Goal: Task Accomplishment & Management: Manage account settings

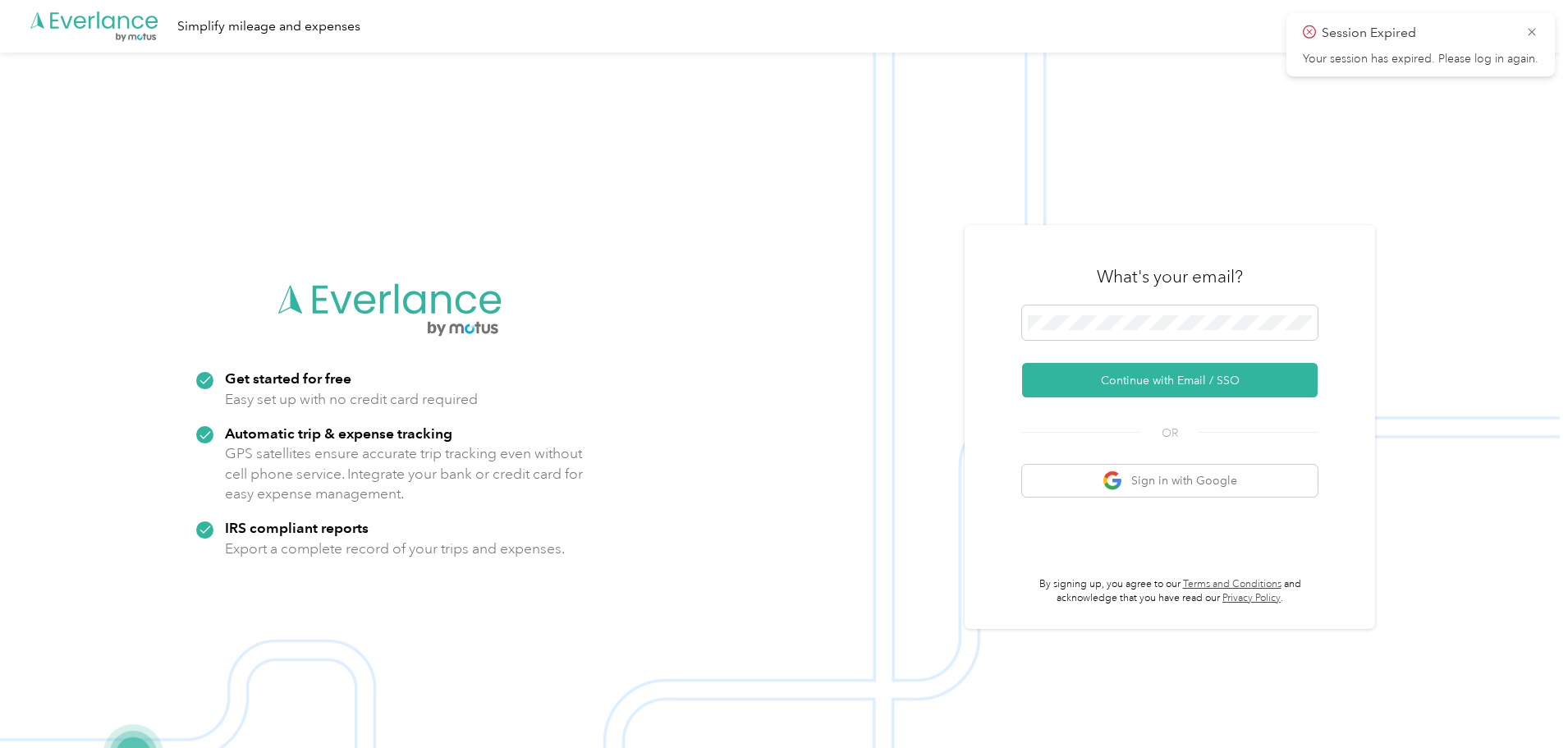
click at [1185, 303] on div "What's your email?" at bounding box center [1170, 277] width 295 height 58
click at [1177, 314] on span at bounding box center [1170, 322] width 295 height 34
click at [1130, 374] on button "Continue with Email / SSO" at bounding box center [1170, 380] width 295 height 34
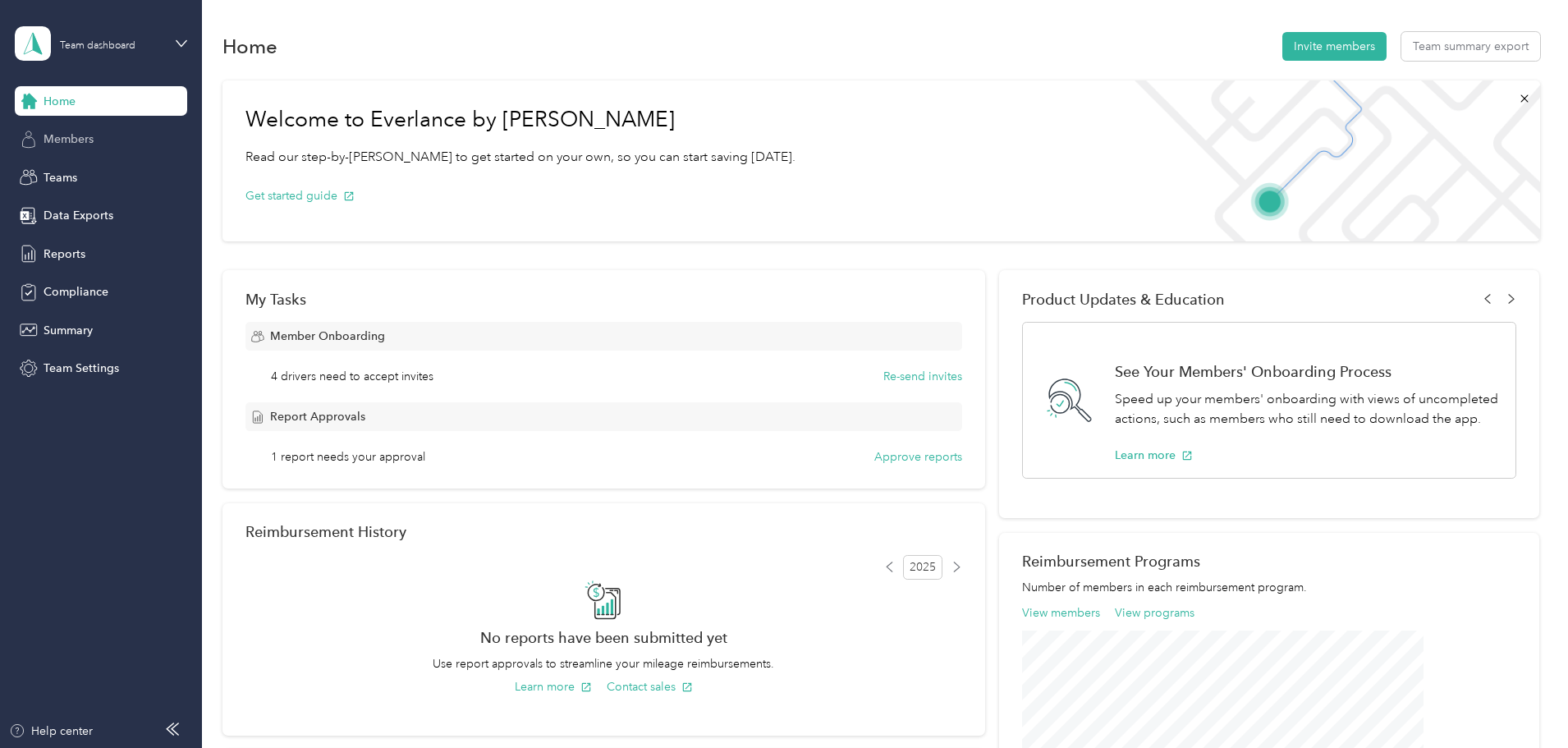
click at [112, 138] on div "Members" at bounding box center [101, 139] width 173 height 29
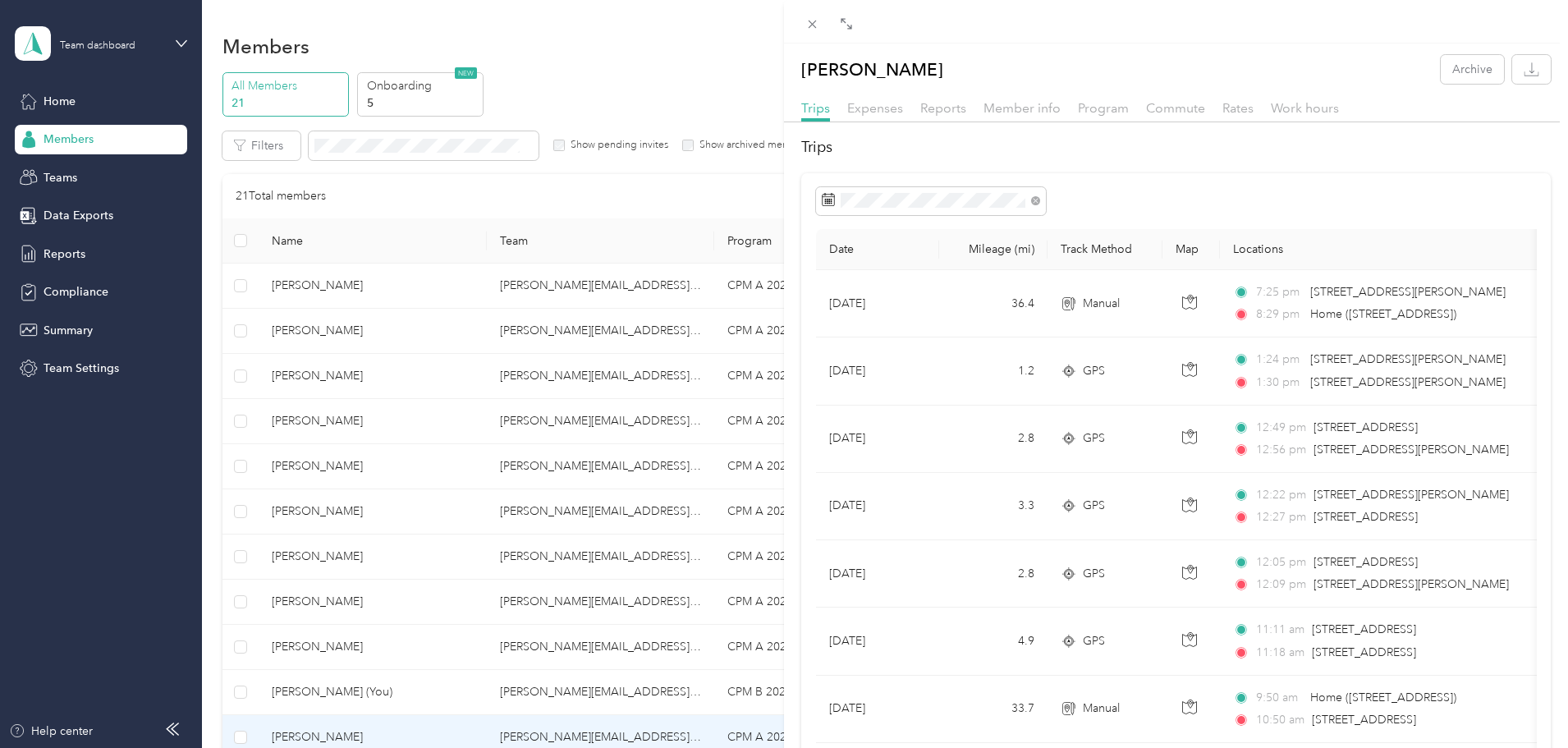
click at [261, 349] on div "Jamie Kray Archive Trips Expenses Reports Member info Program Commute Rates Wor…" at bounding box center [784, 374] width 1568 height 748
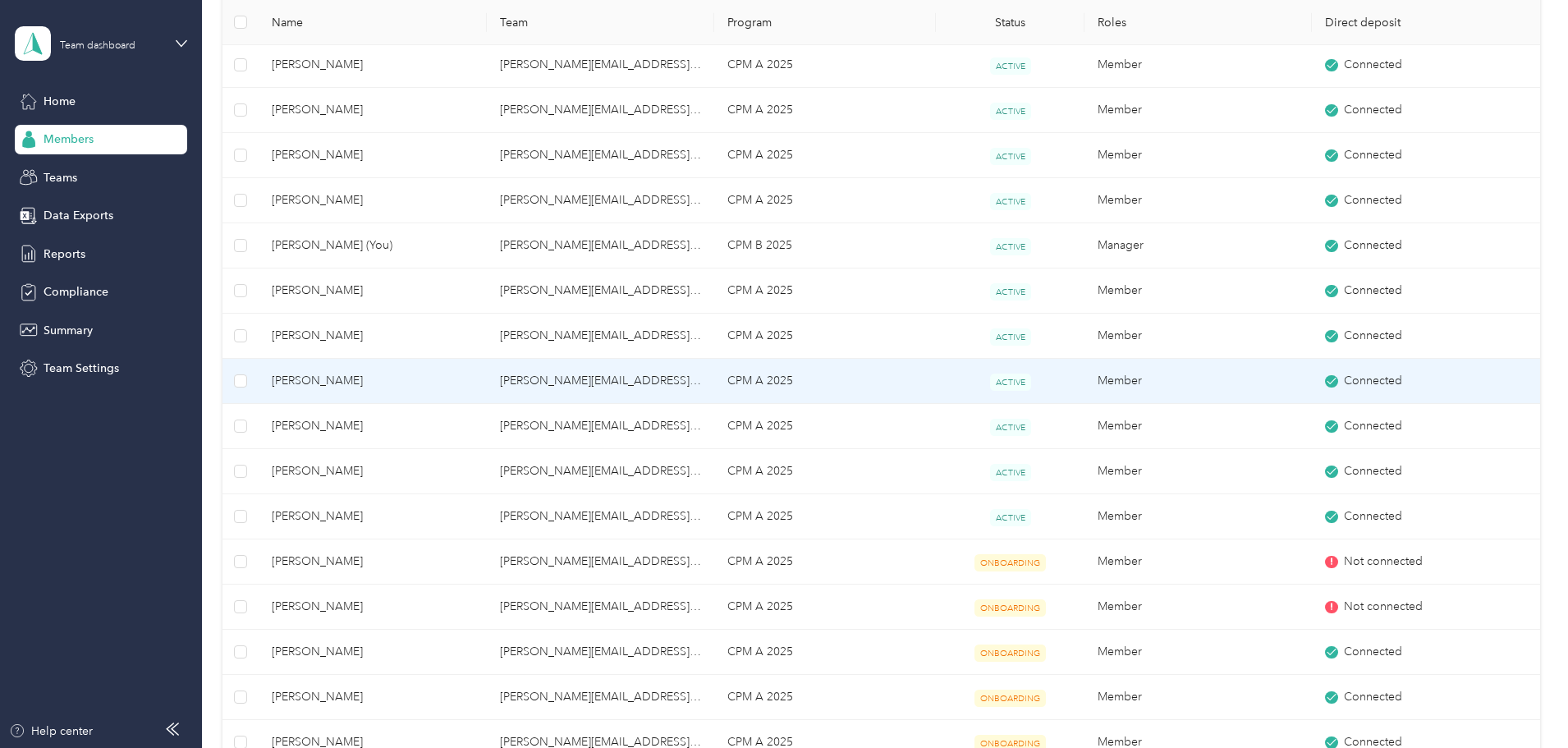
scroll to position [493, 0]
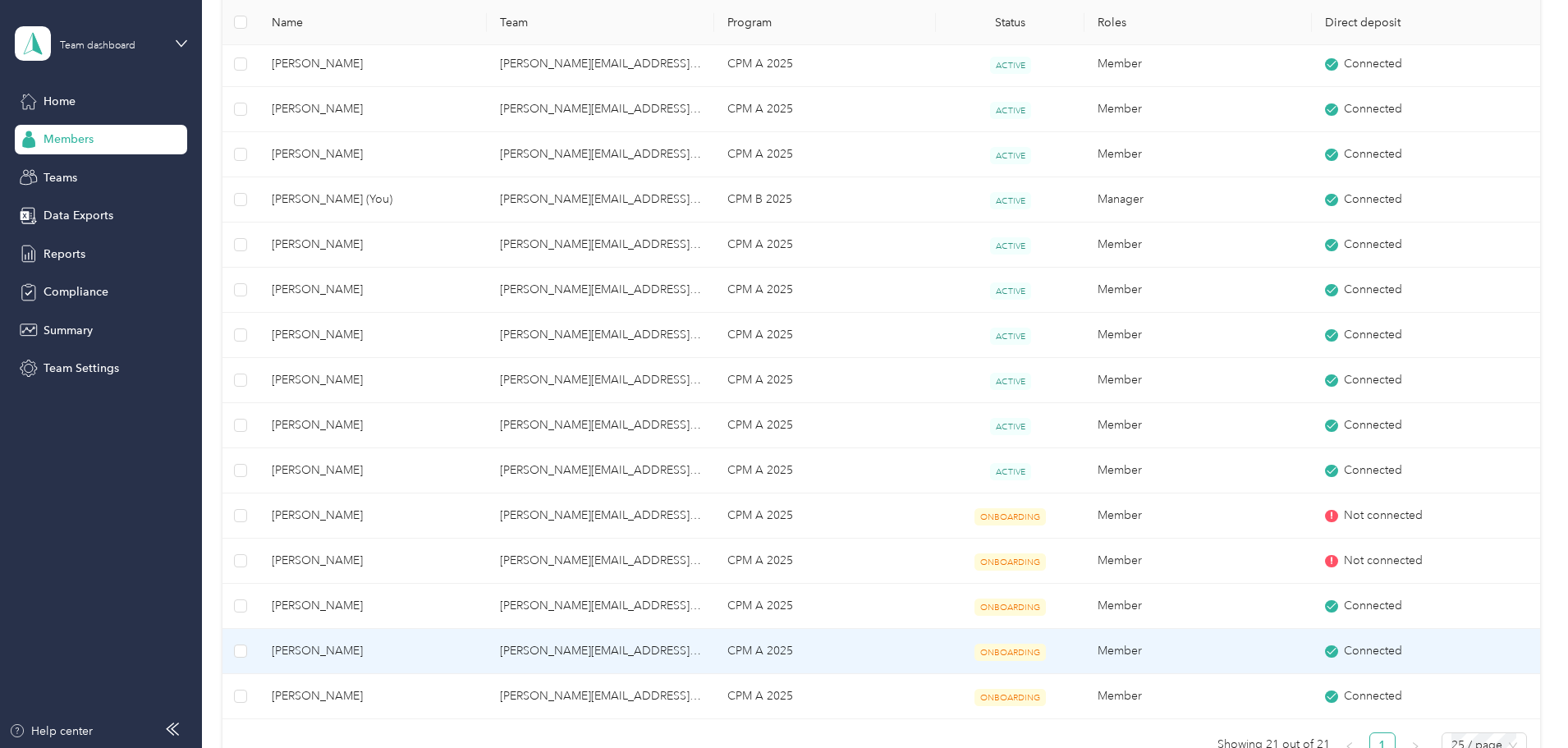
click at [426, 646] on span "[PERSON_NAME]" at bounding box center [372, 651] width 201 height 18
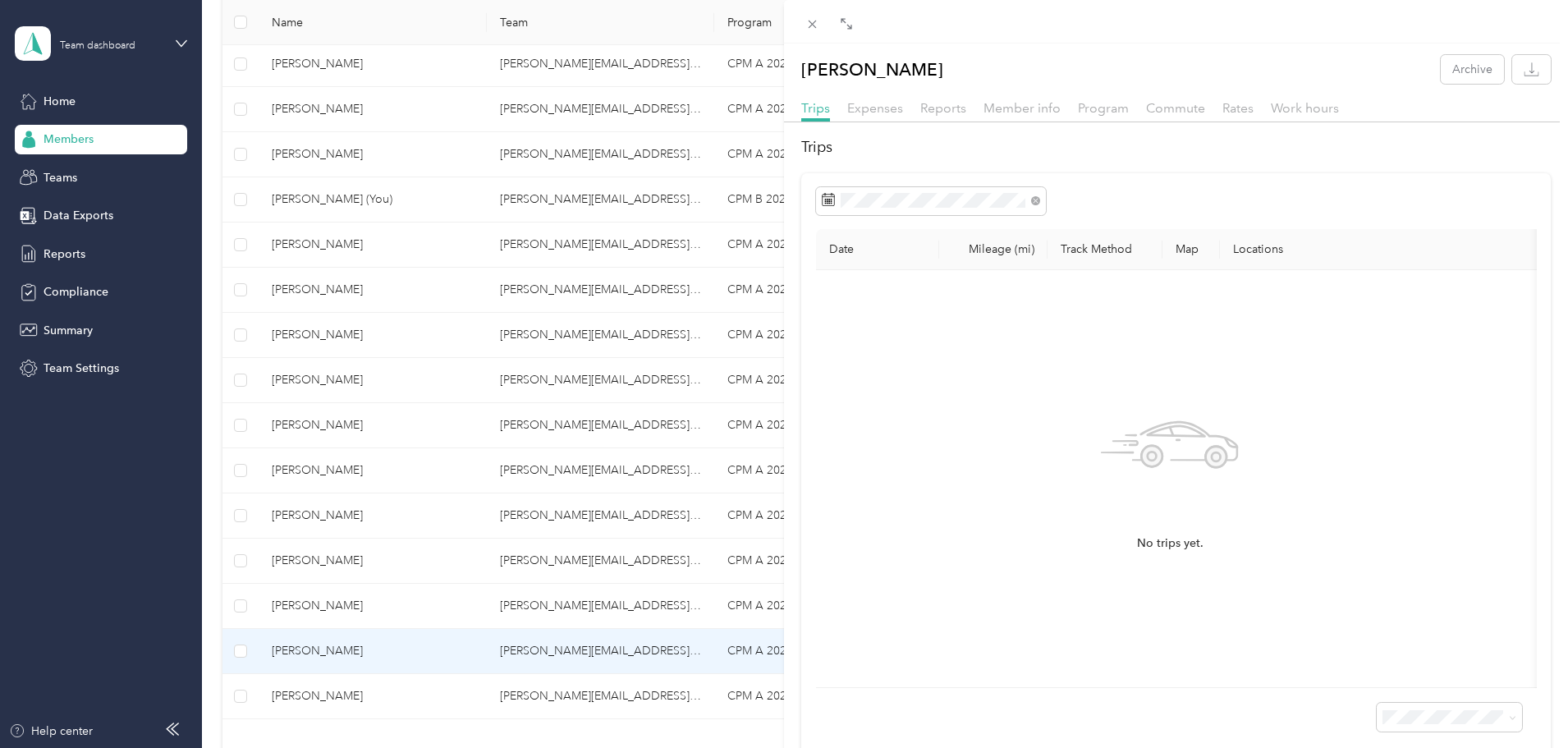
click at [319, 364] on div "Beth Carlson Archive Trips Expenses Reports Member info Program Commute Rates W…" at bounding box center [784, 374] width 1568 height 748
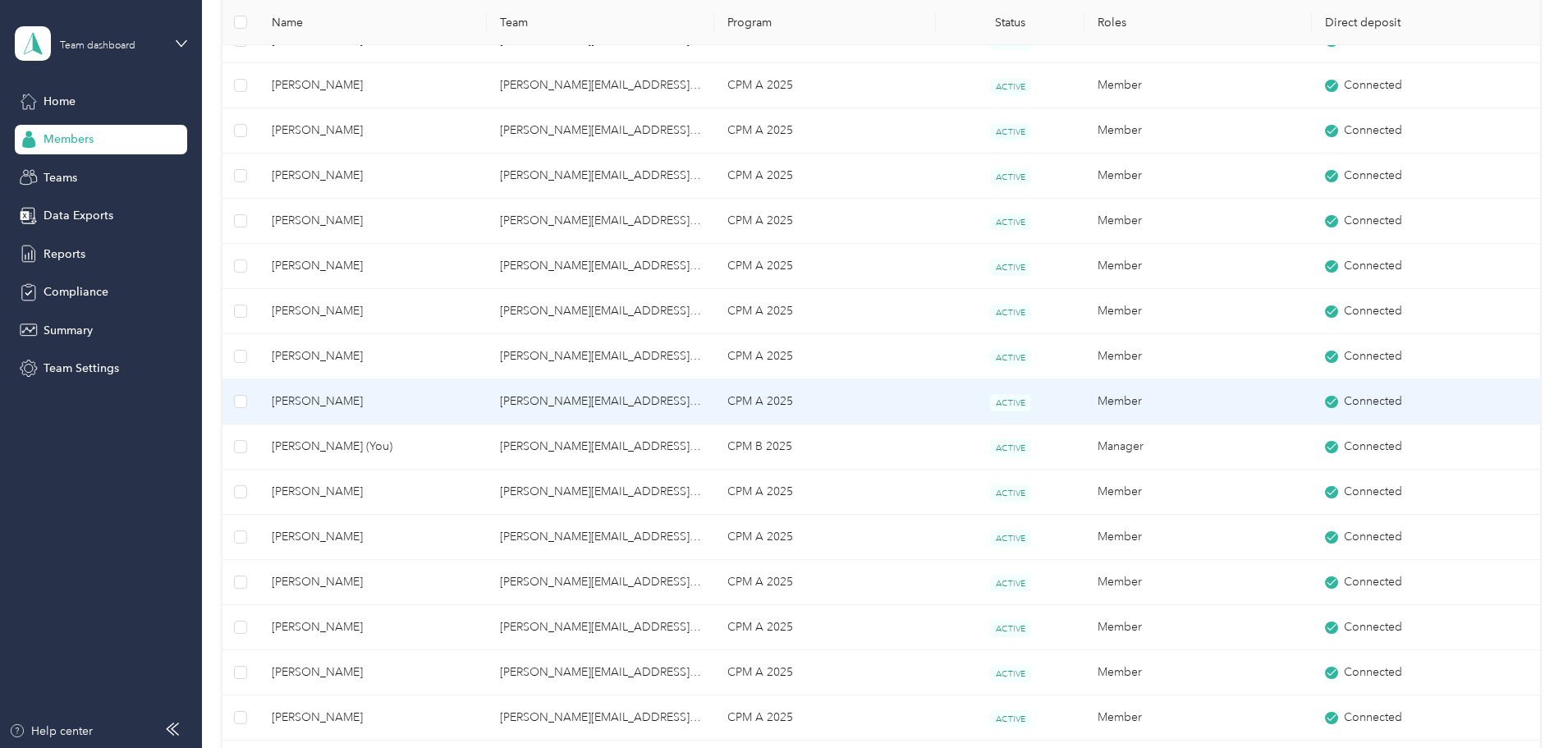
scroll to position [246, 0]
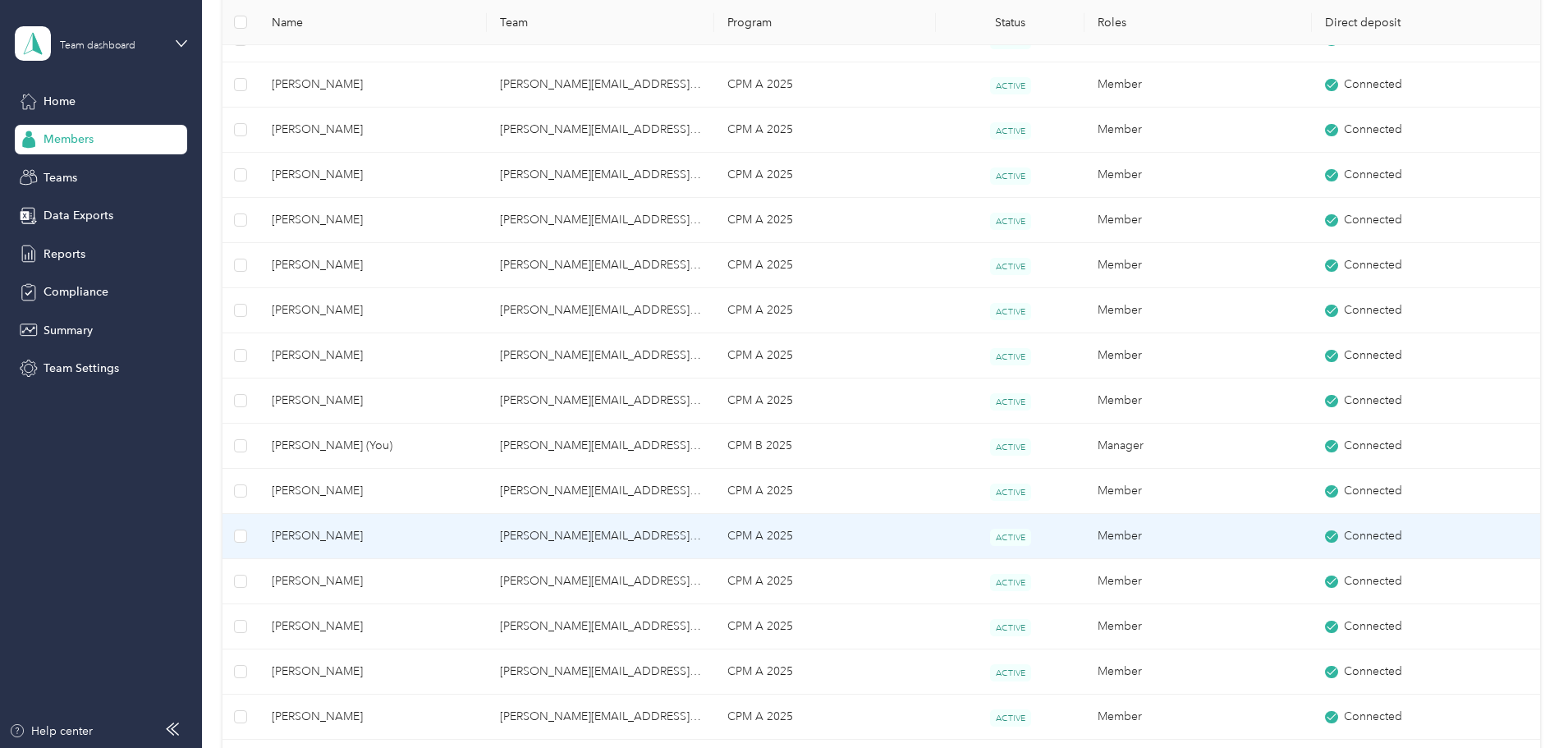
click at [440, 536] on span "[PERSON_NAME]" at bounding box center [372, 536] width 201 height 18
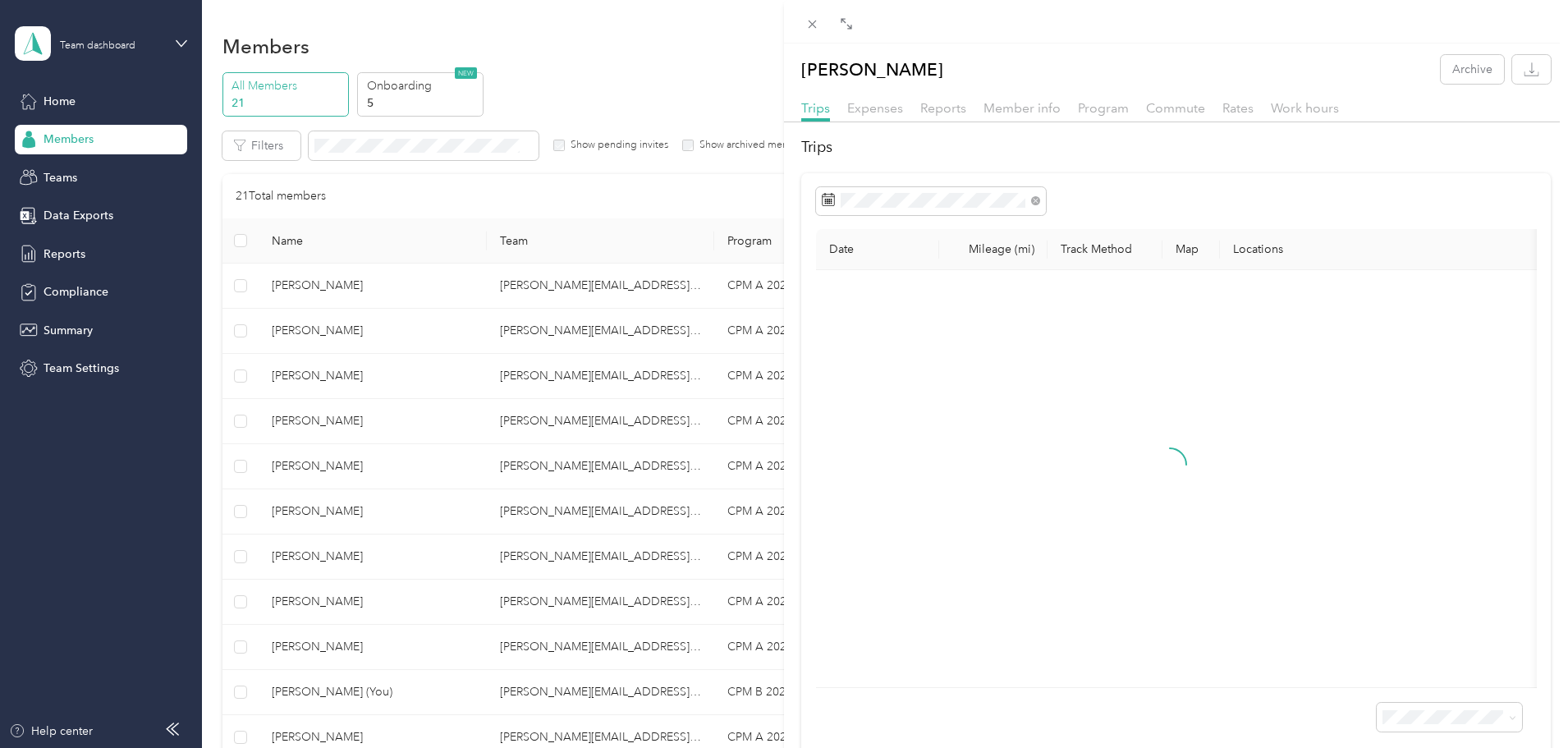
click at [419, 284] on div "[PERSON_NAME] Archive Trips Expenses Reports Member info Program Commute Rates …" at bounding box center [784, 374] width 1568 height 748
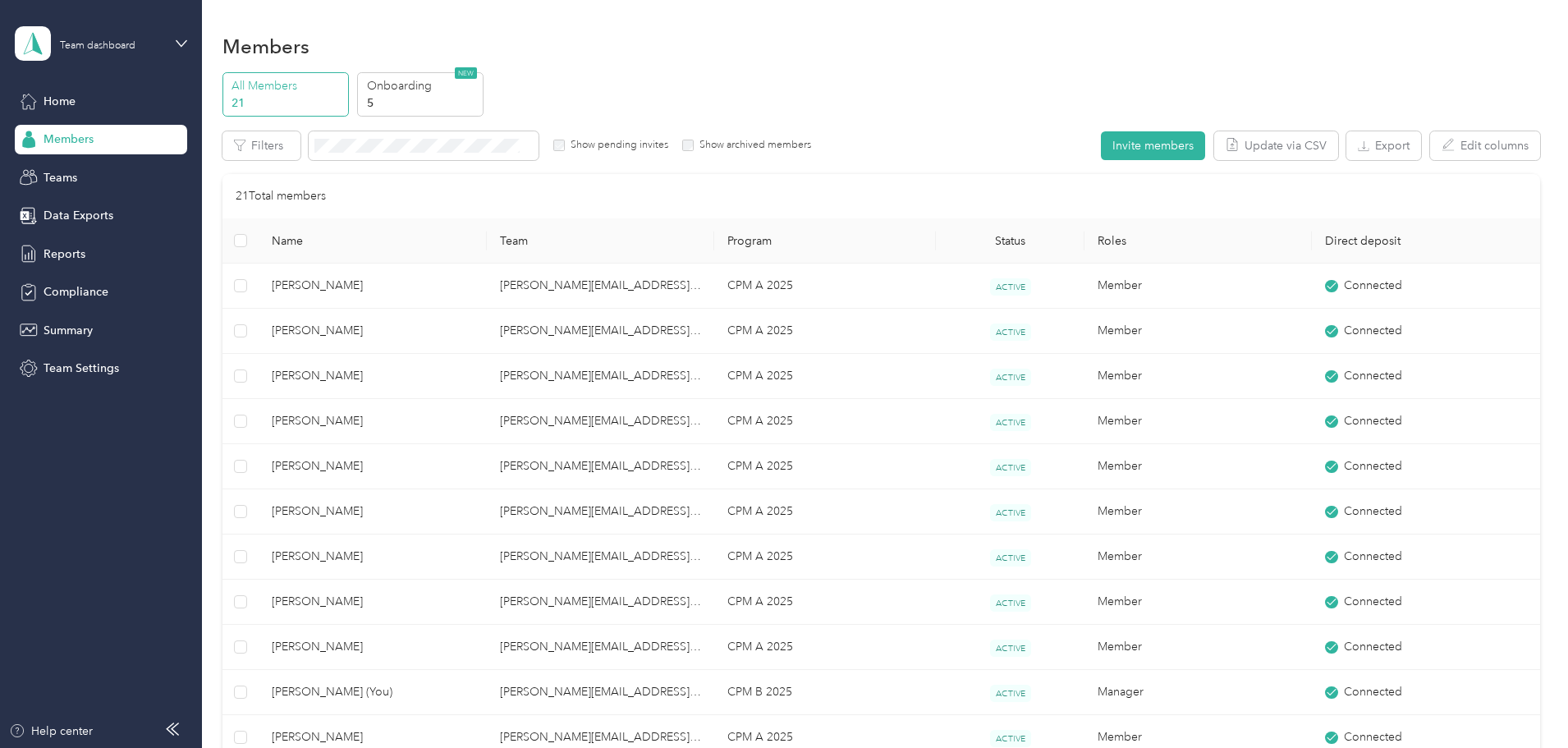
click at [419, 287] on span "[PERSON_NAME]" at bounding box center [372, 286] width 201 height 18
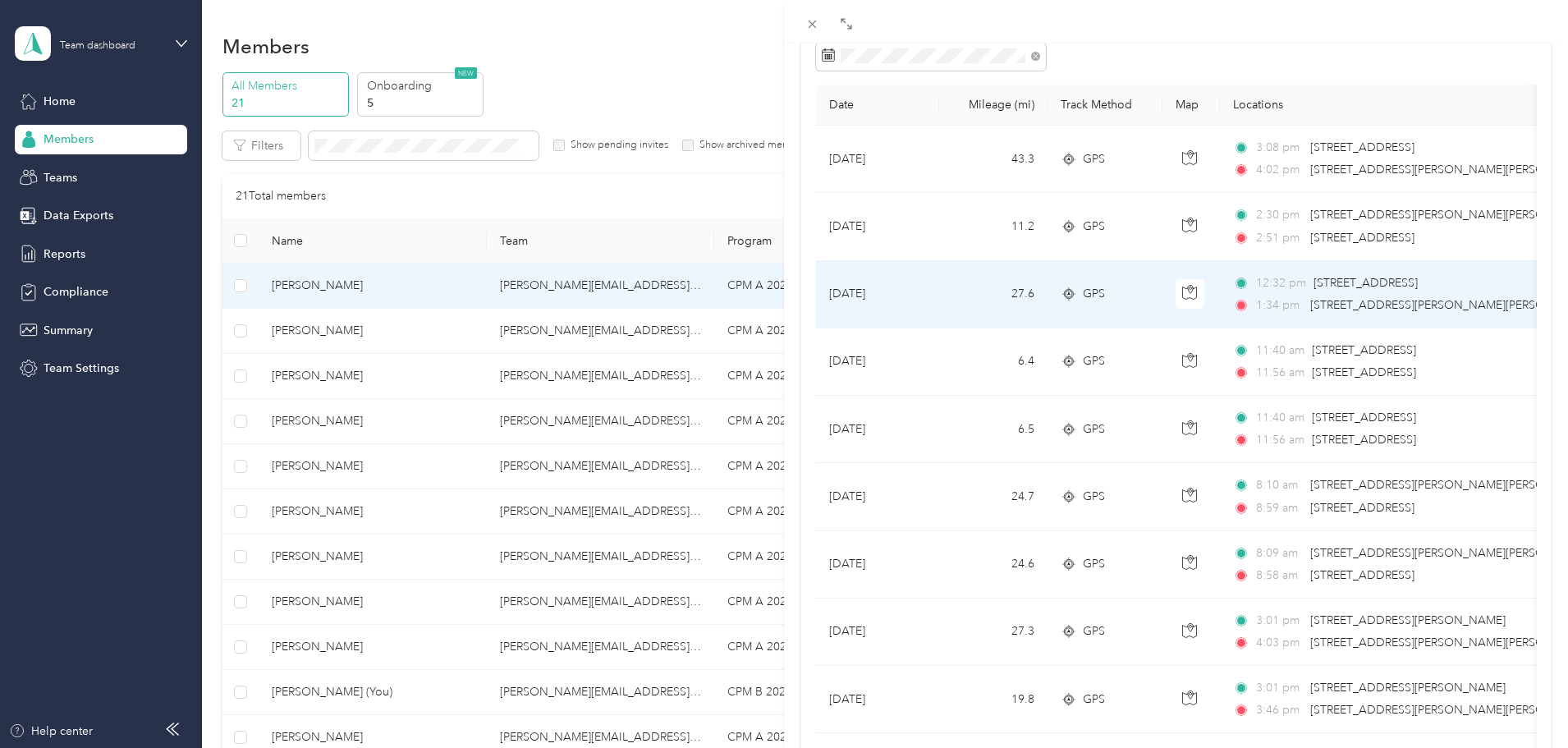
scroll to position [118, 0]
